Goal: Navigation & Orientation: Understand site structure

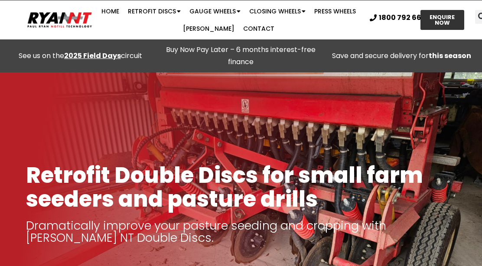
click at [156, 12] on link "Retrofit Discs" at bounding box center [155, 11] width 62 height 17
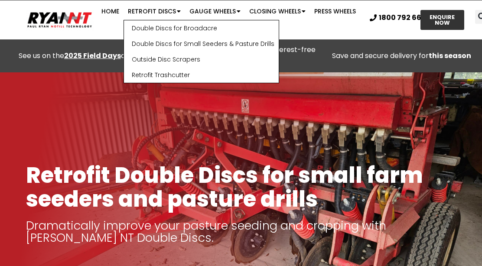
click at [250, 46] on link "Double Discs for Small Seeders & Pasture Drills" at bounding box center [201, 44] width 155 height 16
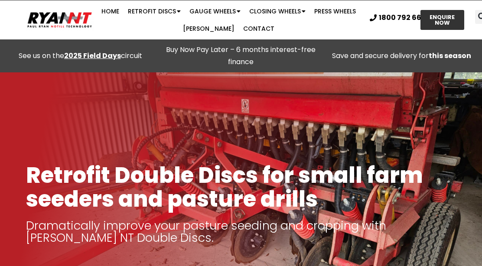
click at [224, 15] on link "Gauge Wheels" at bounding box center [215, 11] width 60 height 17
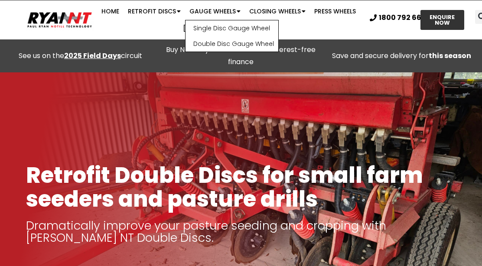
click at [288, 11] on link "Closing Wheels" at bounding box center [277, 11] width 65 height 17
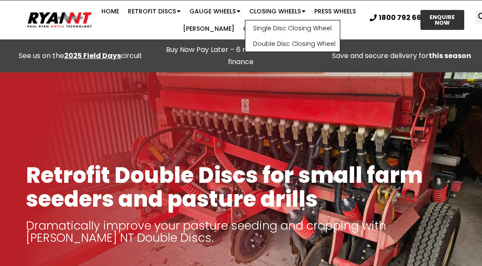
click at [111, 11] on link "Home" at bounding box center [110, 11] width 26 height 17
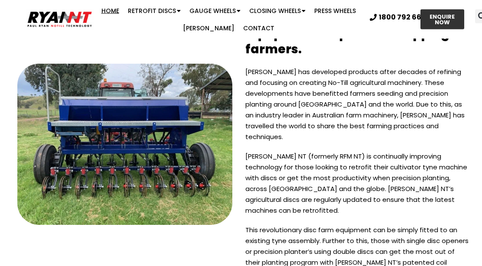
scroll to position [2136, 0]
